Goal: Task Accomplishment & Management: Complete application form

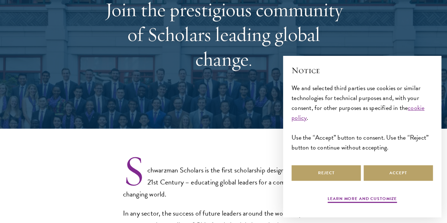
select select "Select Country"
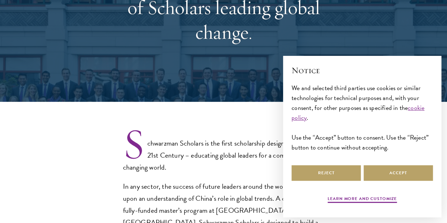
scroll to position [137, 0]
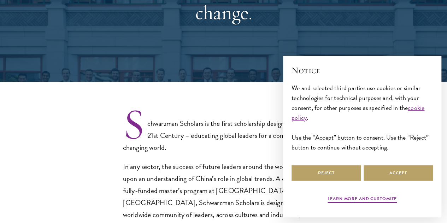
click at [349, 180] on div "Learn more and customize Reject Accept" at bounding box center [362, 185] width 141 height 42
click at [343, 173] on button "Reject" at bounding box center [326, 173] width 69 height 16
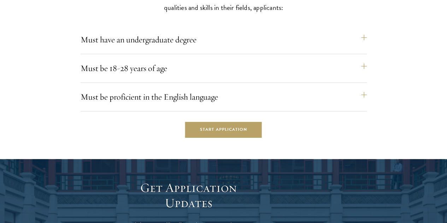
scroll to position [1754, 0]
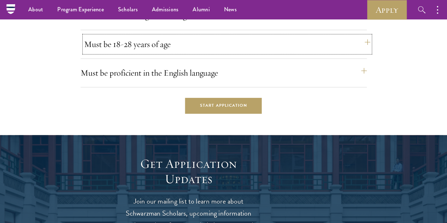
click at [317, 53] on button "Must be 18-28 years of age" at bounding box center [227, 44] width 287 height 17
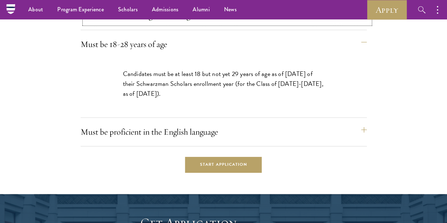
click at [318, 24] on button "Must have an undergraduate degree" at bounding box center [227, 15] width 287 height 17
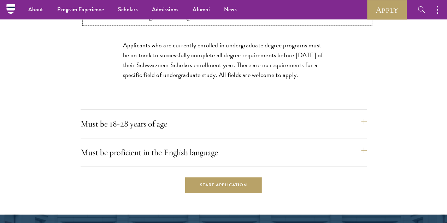
click at [316, 24] on button "Must have an undergraduate degree" at bounding box center [227, 15] width 287 height 17
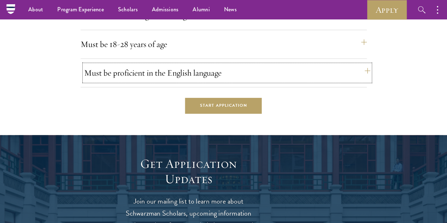
click at [326, 81] on button "Must be proficient in the English language" at bounding box center [227, 72] width 287 height 17
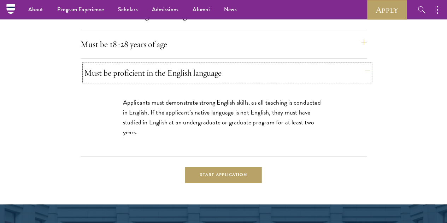
click at [330, 81] on button "Must be proficient in the English language" at bounding box center [227, 72] width 287 height 17
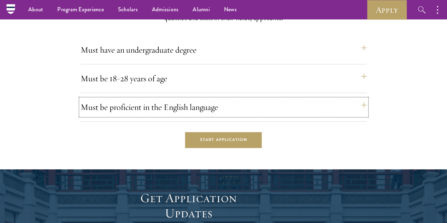
scroll to position [1714, 0]
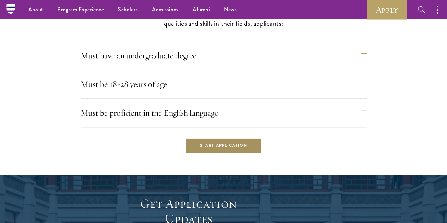
click at [256, 154] on link "Start Application" at bounding box center [223, 146] width 77 height 16
